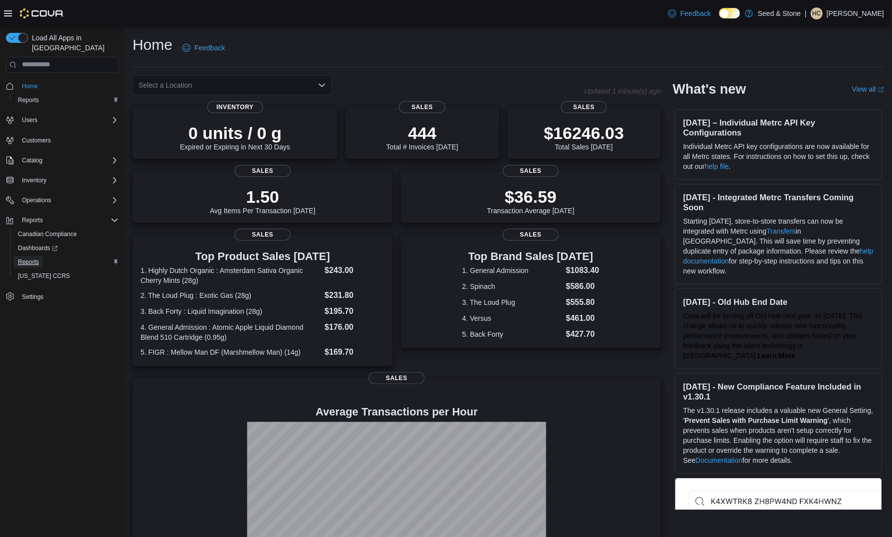
click at [30, 258] on span "Reports" at bounding box center [28, 262] width 21 height 8
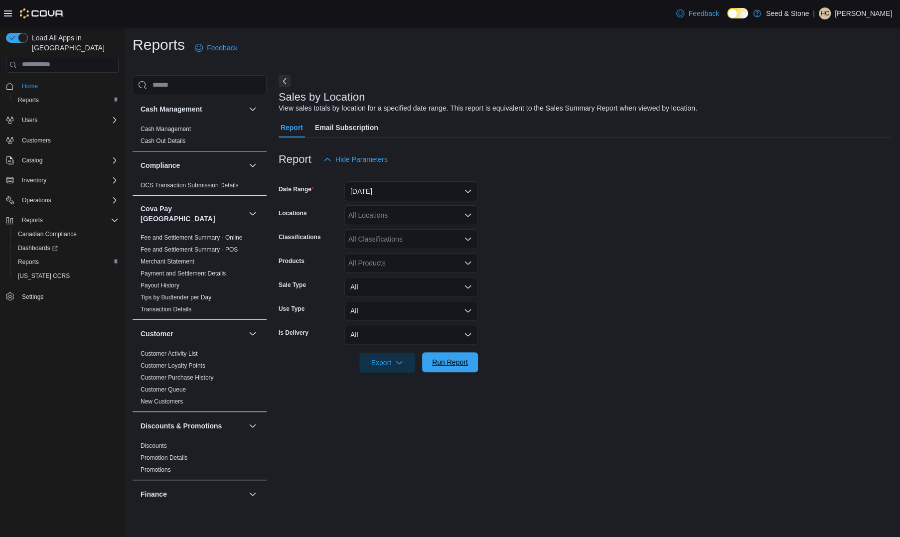
click at [462, 366] on span "Run Report" at bounding box center [450, 362] width 36 height 10
